Goal: Navigation & Orientation: Find specific page/section

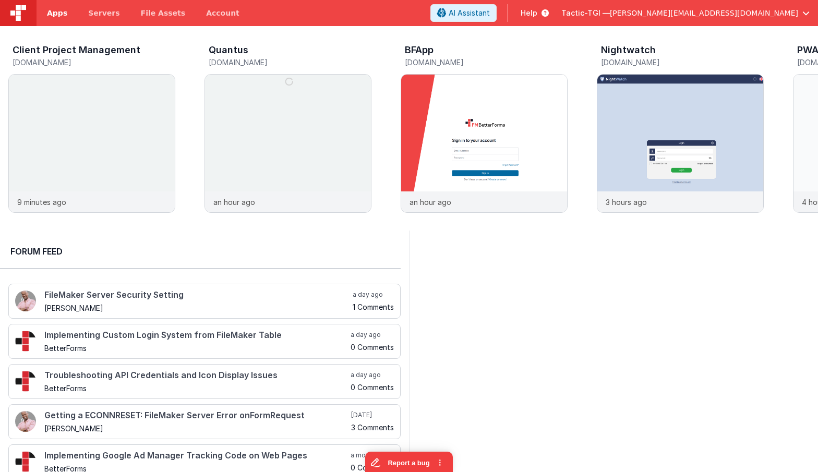
click at [55, 18] on span "Apps" at bounding box center [57, 13] width 20 height 10
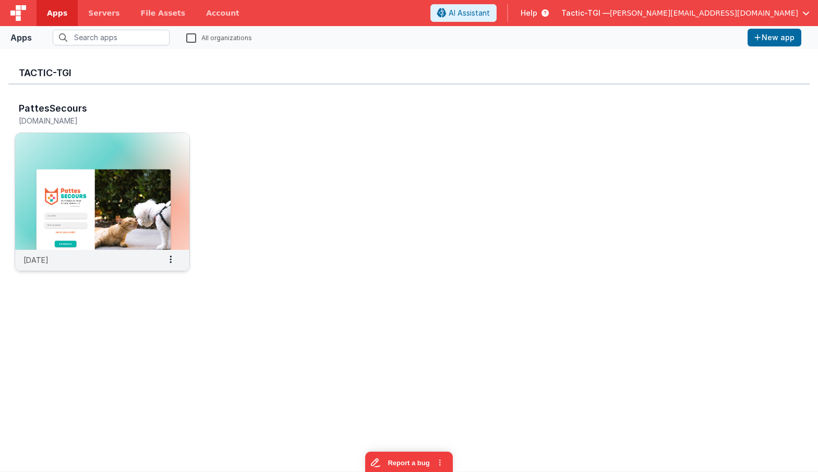
click at [72, 158] on img at bounding box center [102, 191] width 174 height 117
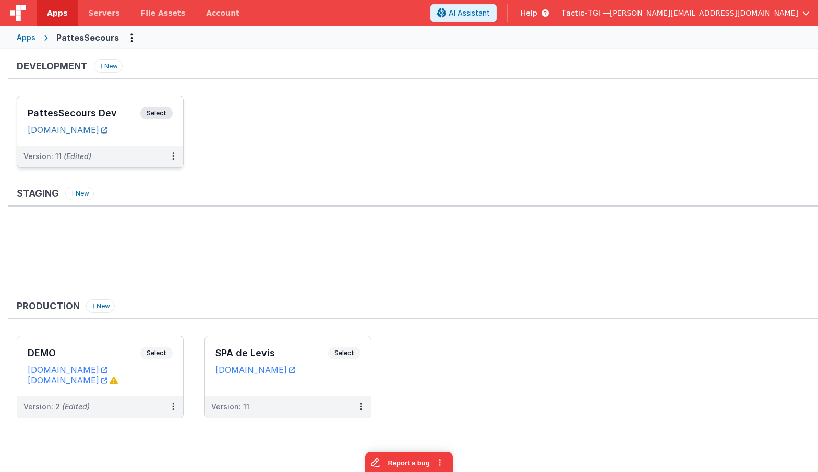
click at [106, 129] on link "[DOMAIN_NAME]" at bounding box center [68, 130] width 80 height 10
click at [120, 112] on h3 "PattesSecours Dev" at bounding box center [84, 113] width 113 height 10
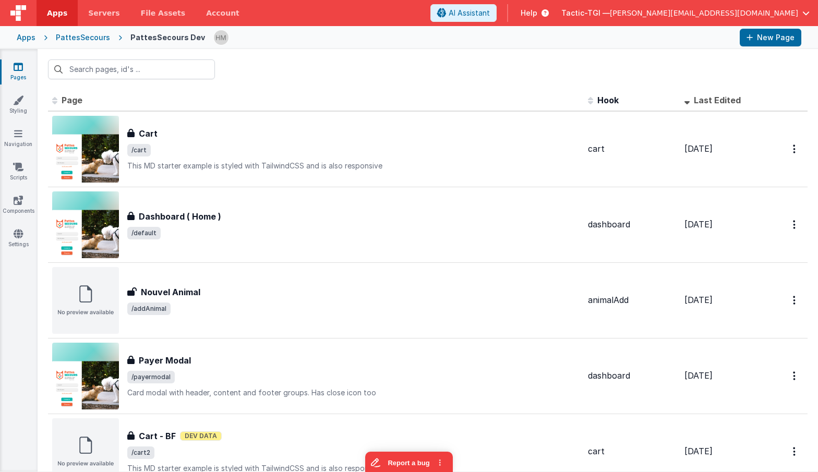
click at [538, 11] on span "Help" at bounding box center [529, 13] width 17 height 10
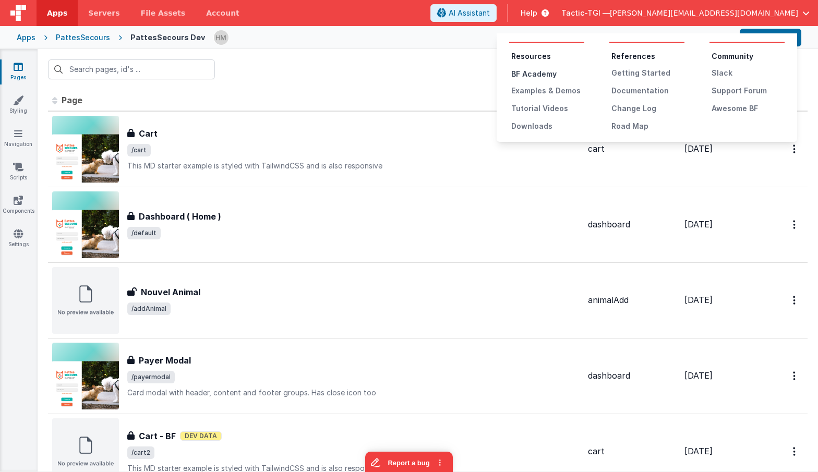
click at [539, 73] on div "BF Academy" at bounding box center [547, 74] width 73 height 10
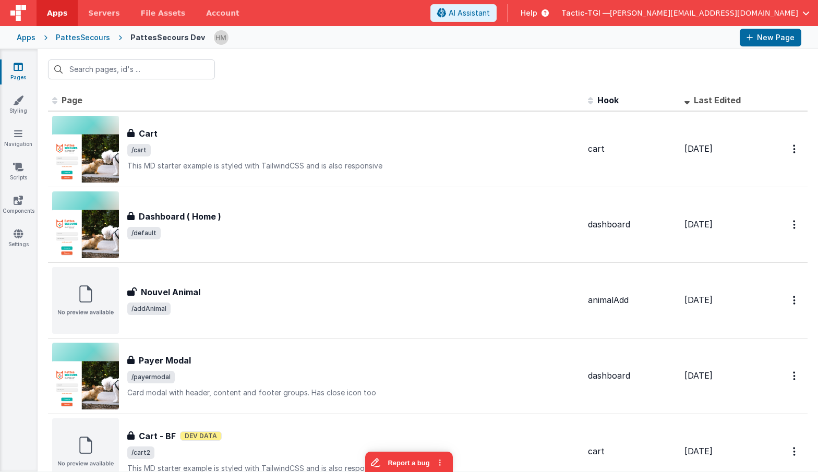
click at [538, 16] on span "Help" at bounding box center [529, 13] width 17 height 10
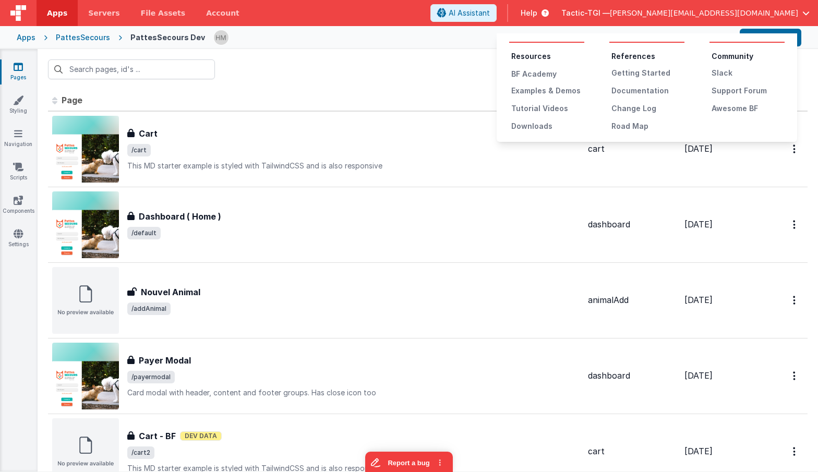
click at [626, 16] on button at bounding box center [409, 236] width 818 height 472
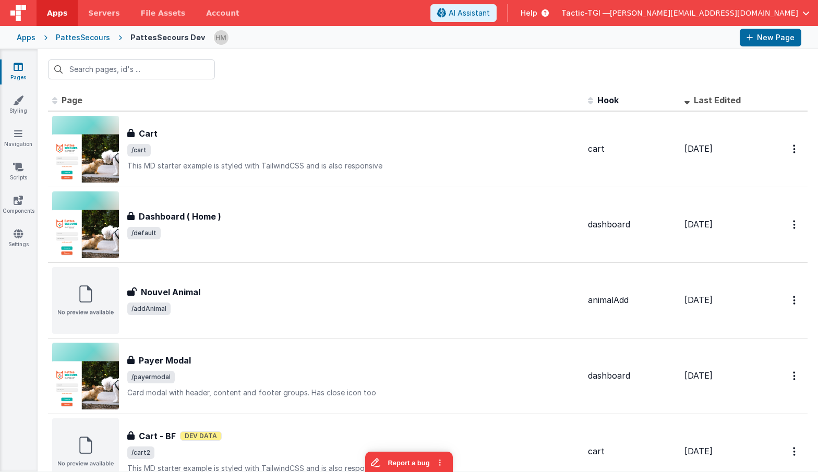
click at [538, 11] on span "Help" at bounding box center [529, 13] width 17 height 10
